Goal: Task Accomplishment & Management: Manage account settings

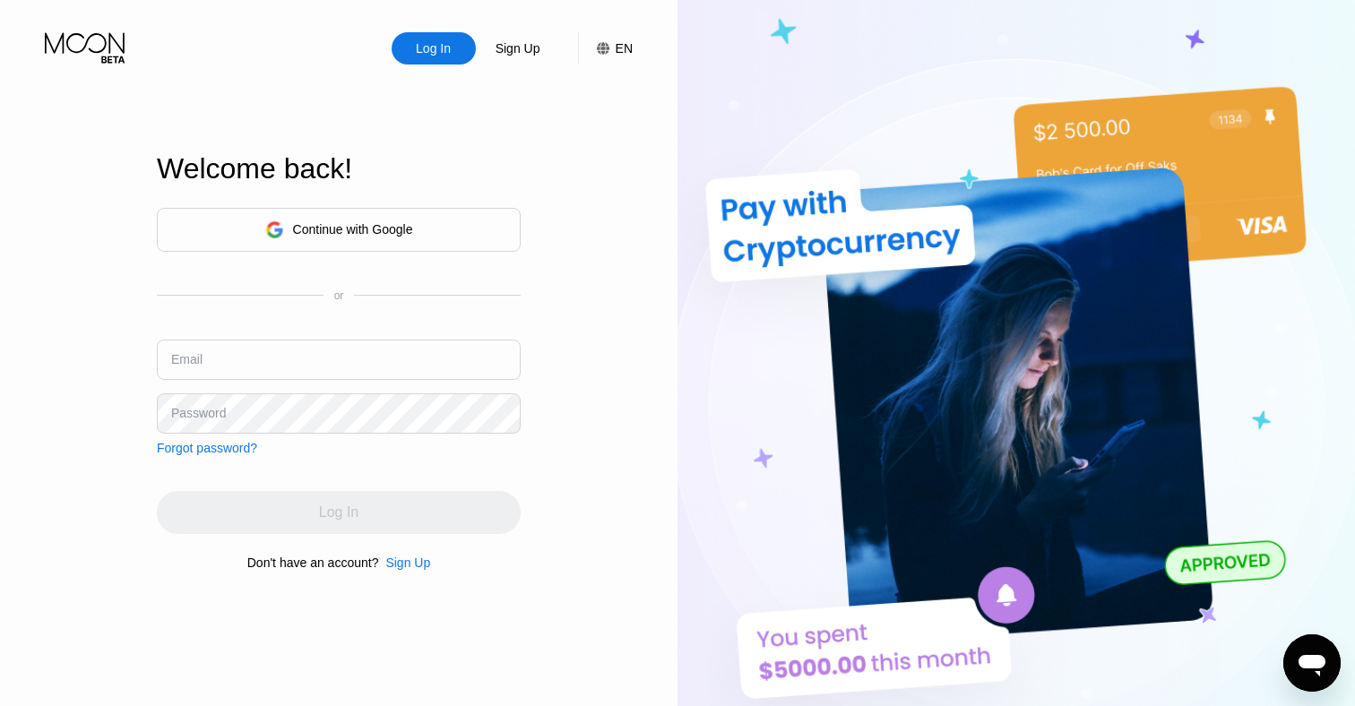
click at [344, 249] on div "Continue with Google" at bounding box center [339, 230] width 364 height 44
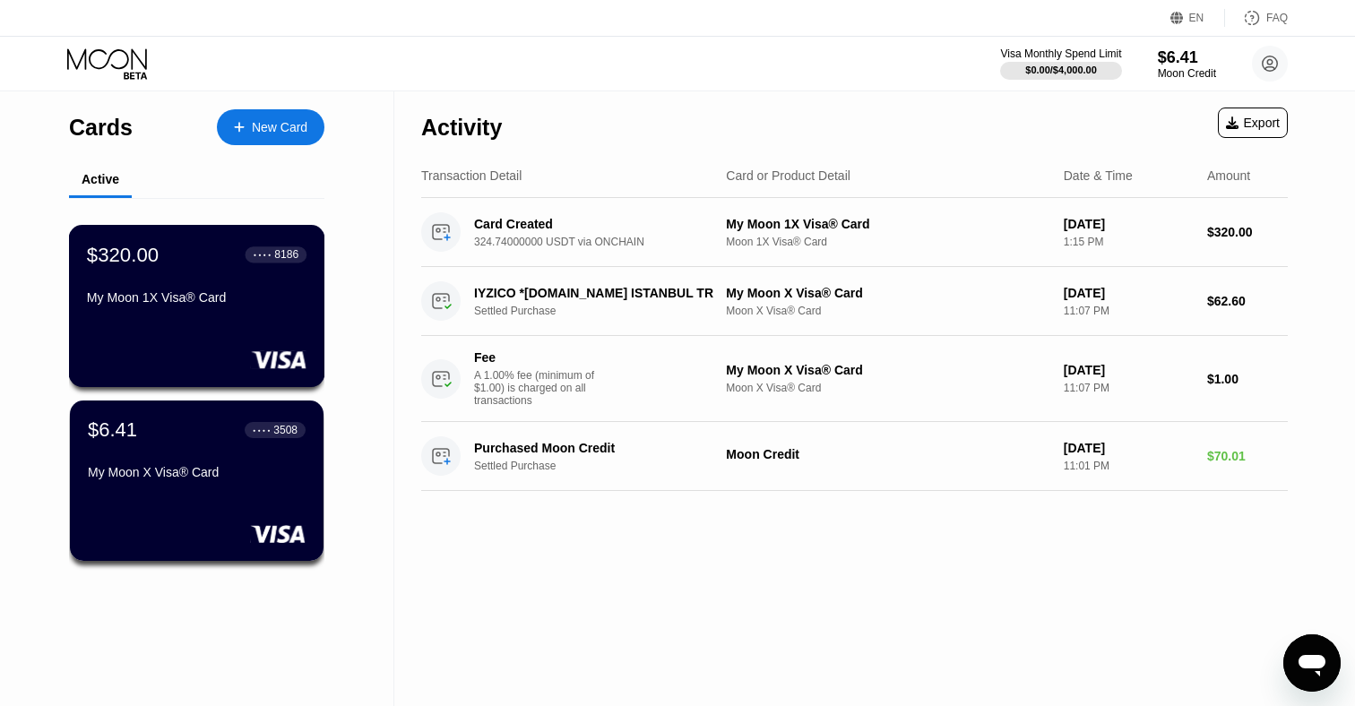
click at [258, 316] on div "$320.00 ● ● ● ● 8186 My Moon 1X Visa® Card" at bounding box center [197, 306] width 256 height 162
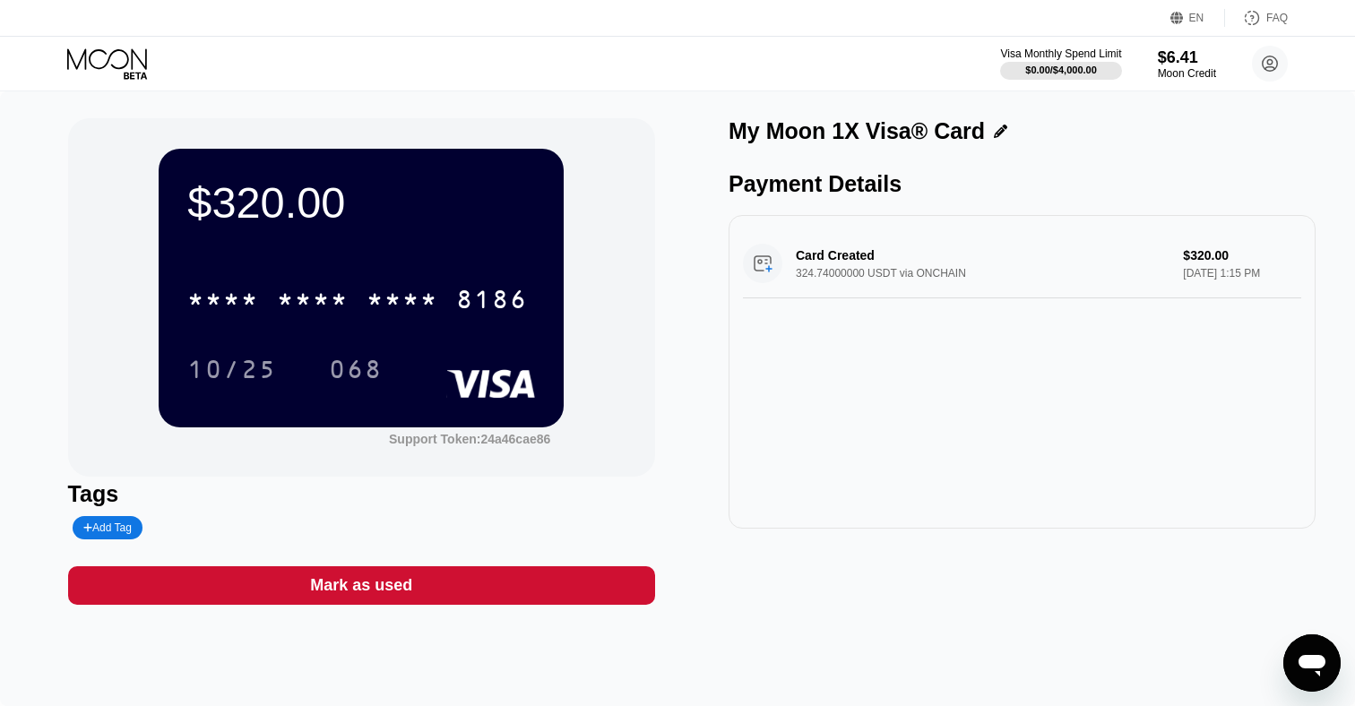
click at [825, 282] on div "Card Created 324.74000000 USDT via ONCHAIN $320.00 [DATE] 1:15 PM" at bounding box center [1022, 263] width 558 height 69
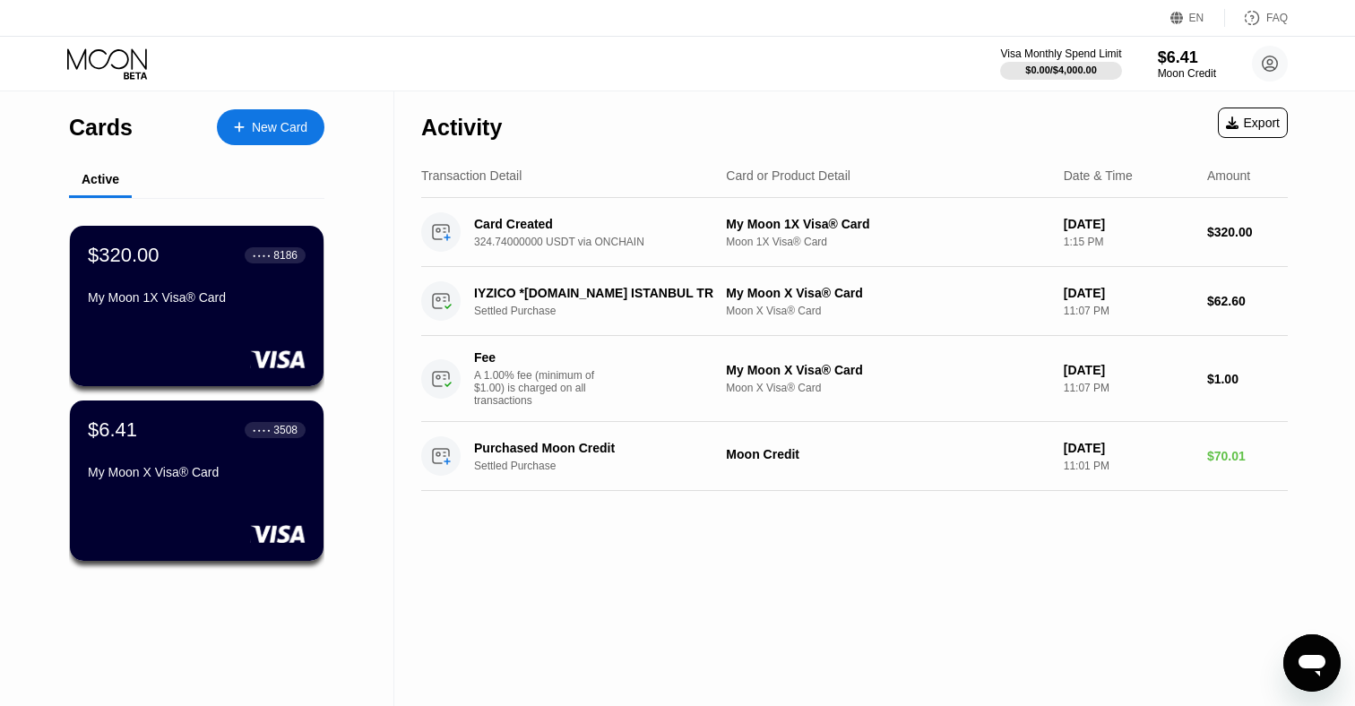
click at [255, 131] on div "New Card" at bounding box center [280, 127] width 56 height 15
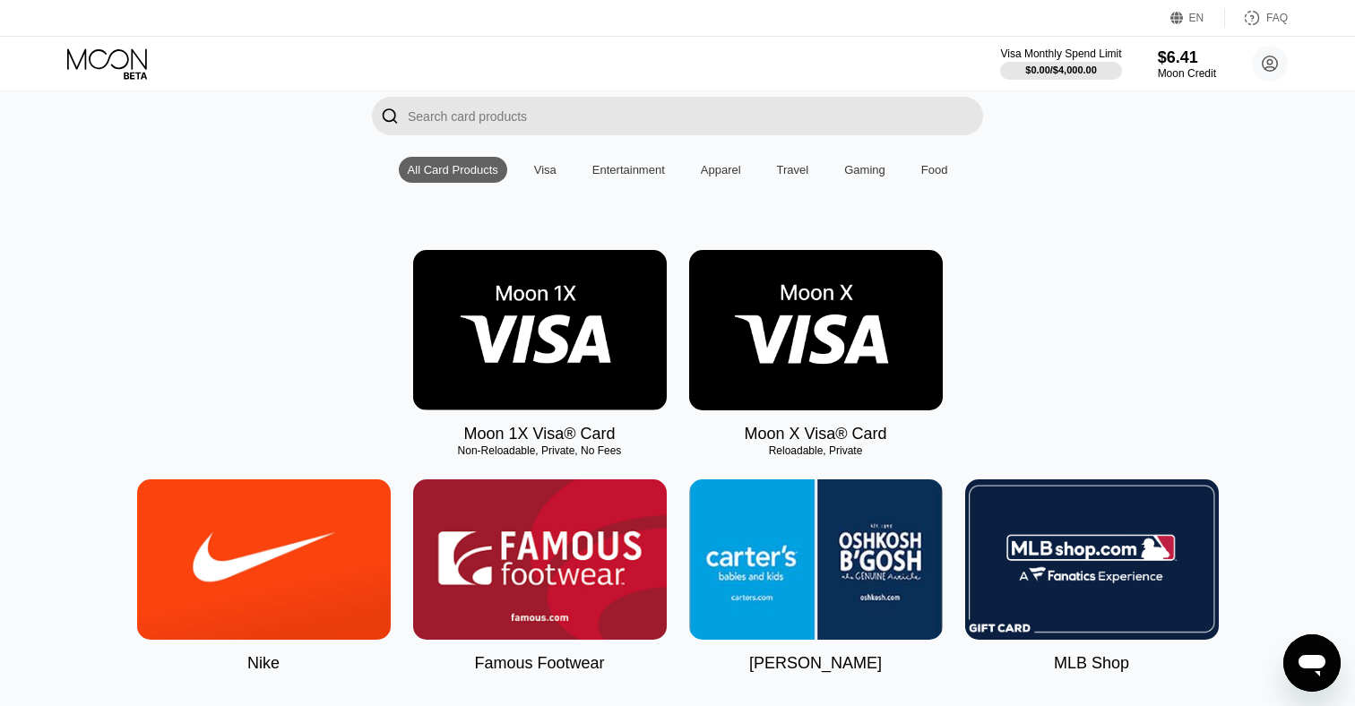
scroll to position [213, 0]
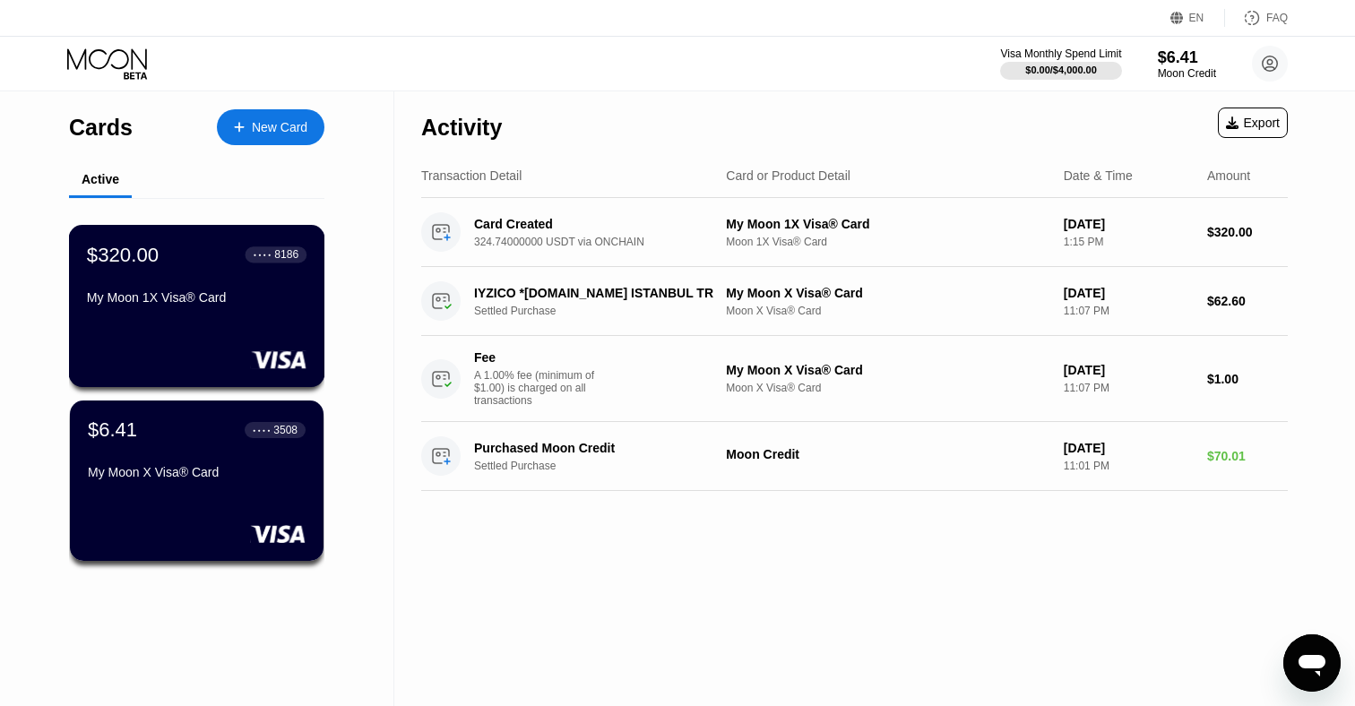
click at [275, 284] on div "$320.00 ● ● ● ● 8186 My Moon 1X Visa® Card" at bounding box center [197, 277] width 220 height 69
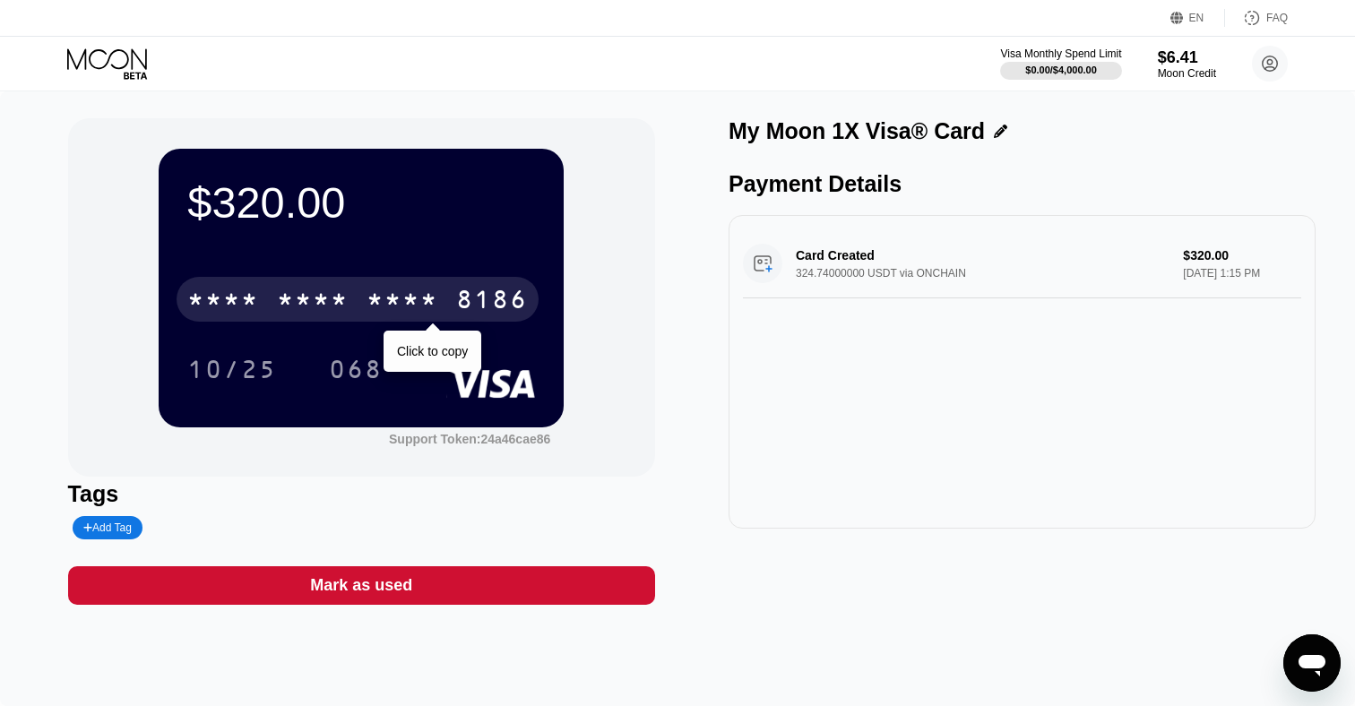
click at [466, 306] on div "8186" at bounding box center [492, 302] width 72 height 29
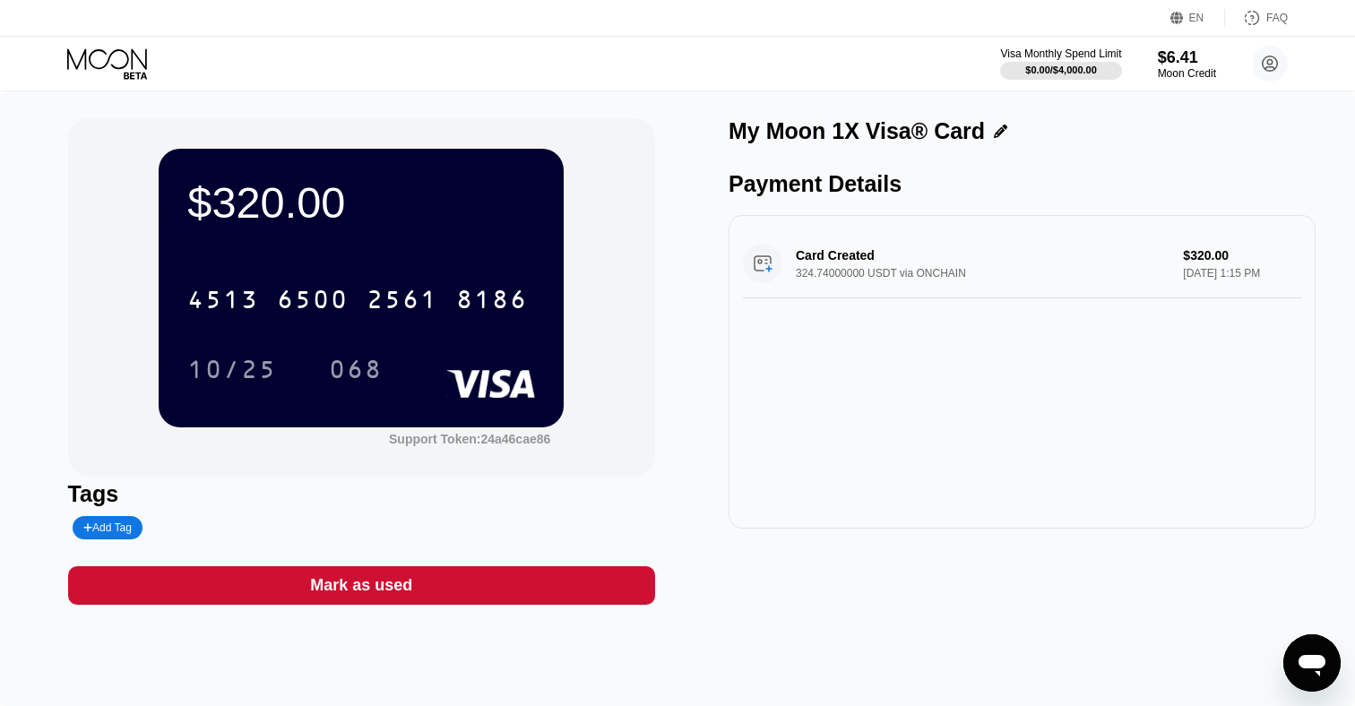
click at [242, 340] on div "4513 6500 2561 8186 10/25 068" at bounding box center [361, 316] width 348 height 106
click at [243, 367] on div "10/25" at bounding box center [232, 372] width 90 height 29
click at [358, 374] on div "068" at bounding box center [356, 372] width 54 height 29
